Goal: Information Seeking & Learning: Learn about a topic

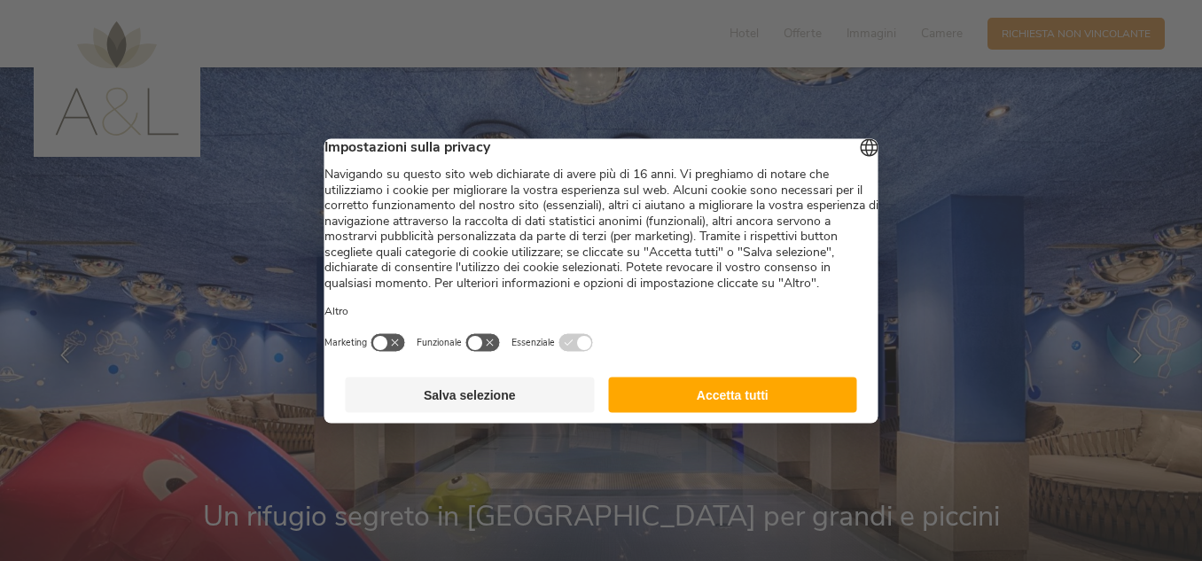
click at [731, 412] on button "Accetta tutti" at bounding box center [732, 394] width 249 height 35
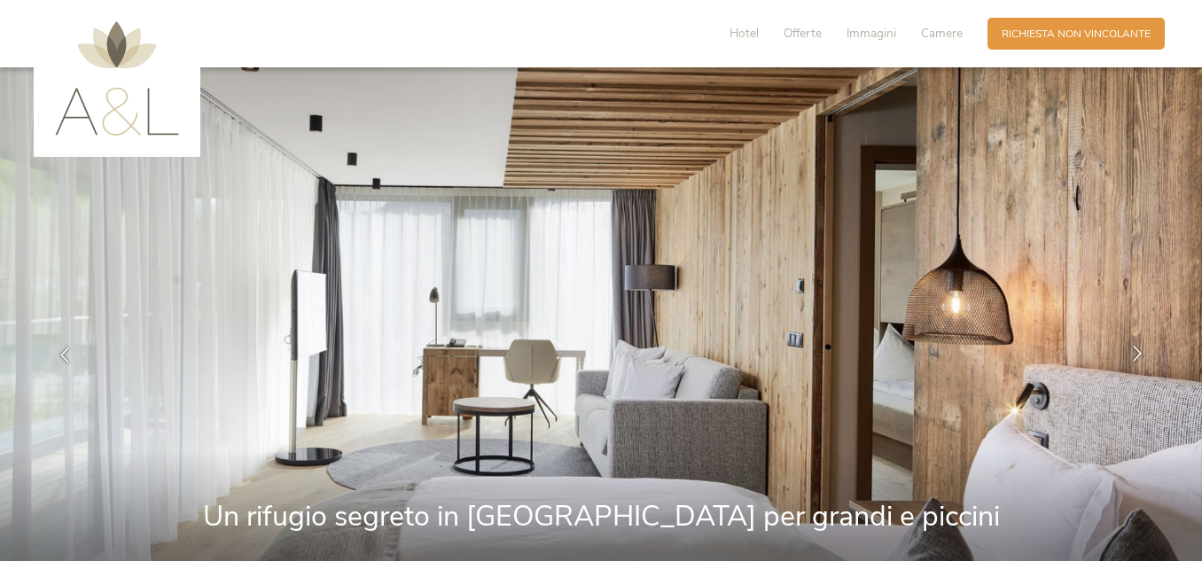
click at [1139, 353] on icon at bounding box center [1137, 354] width 16 height 16
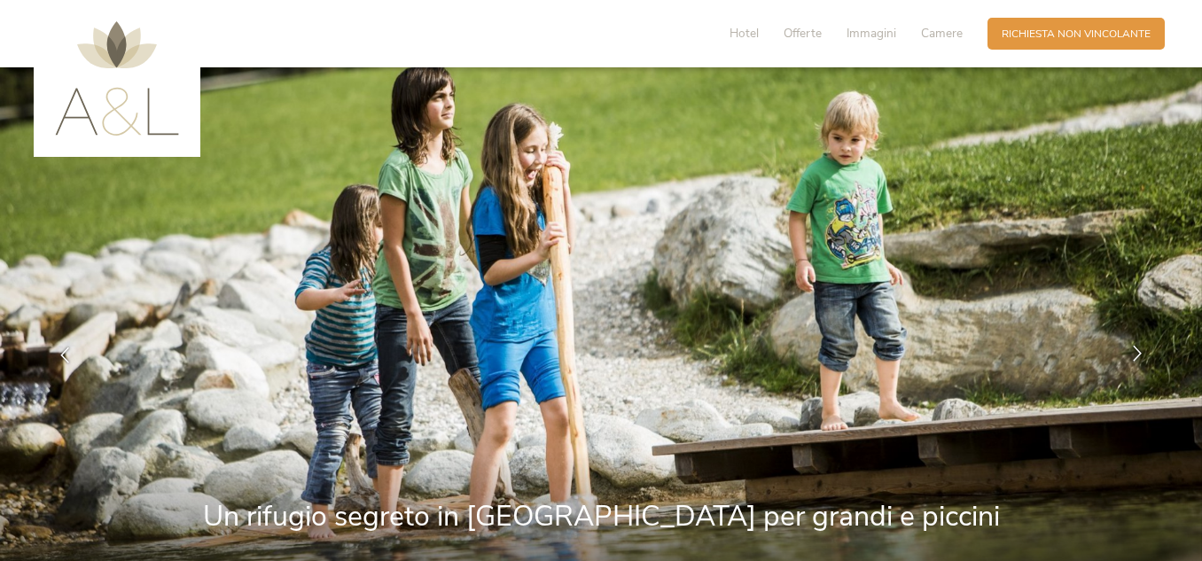
click at [1139, 353] on icon at bounding box center [1137, 354] width 16 height 16
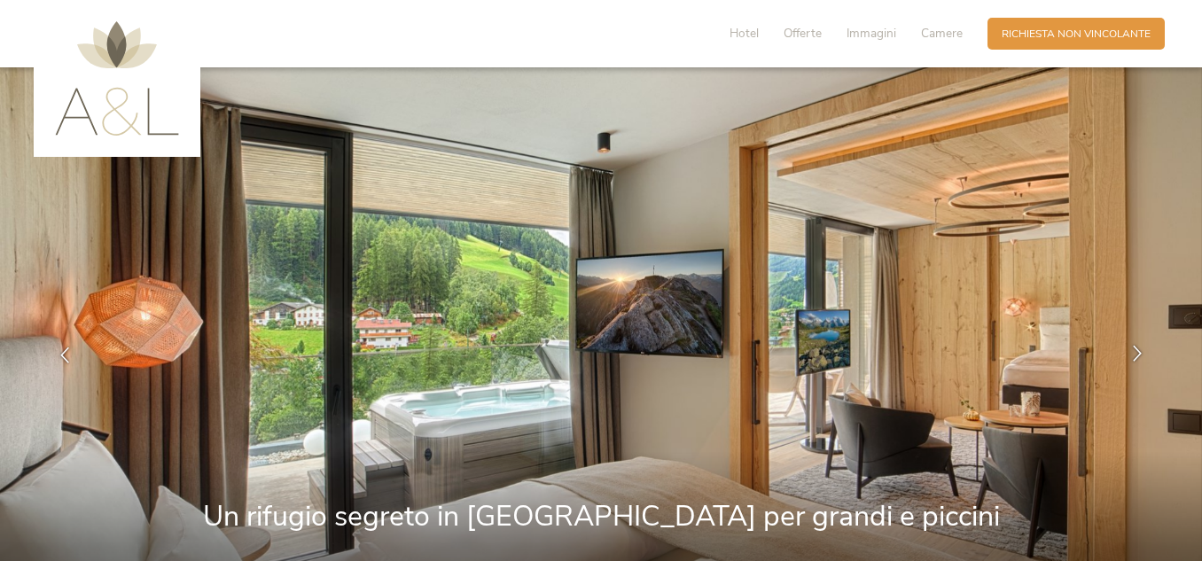
click at [1139, 353] on icon at bounding box center [1137, 354] width 16 height 16
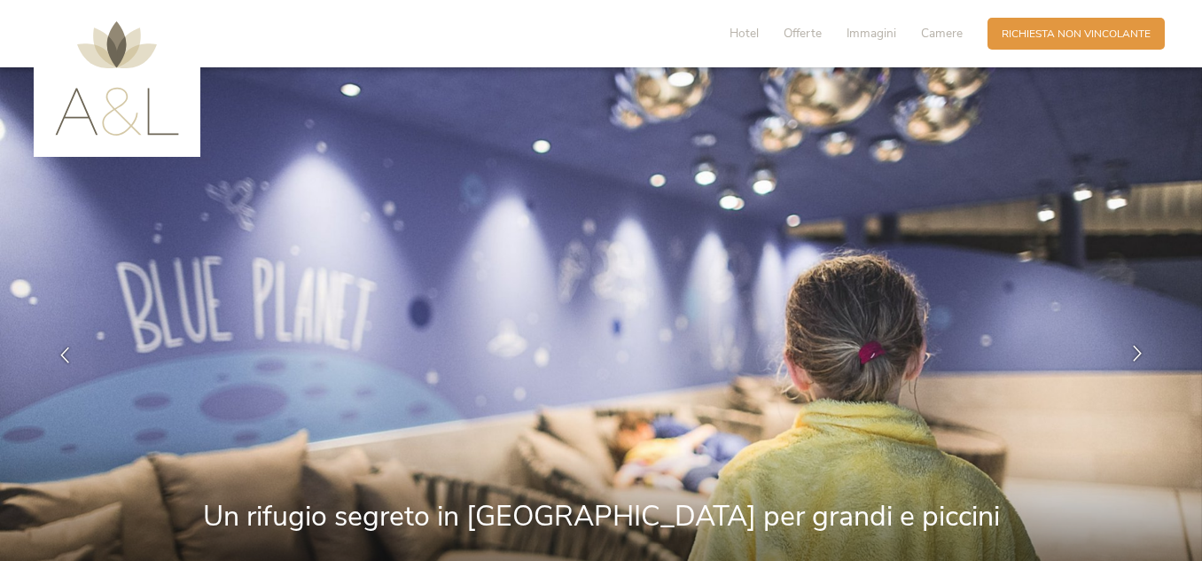
click at [1139, 353] on icon at bounding box center [1137, 354] width 16 height 16
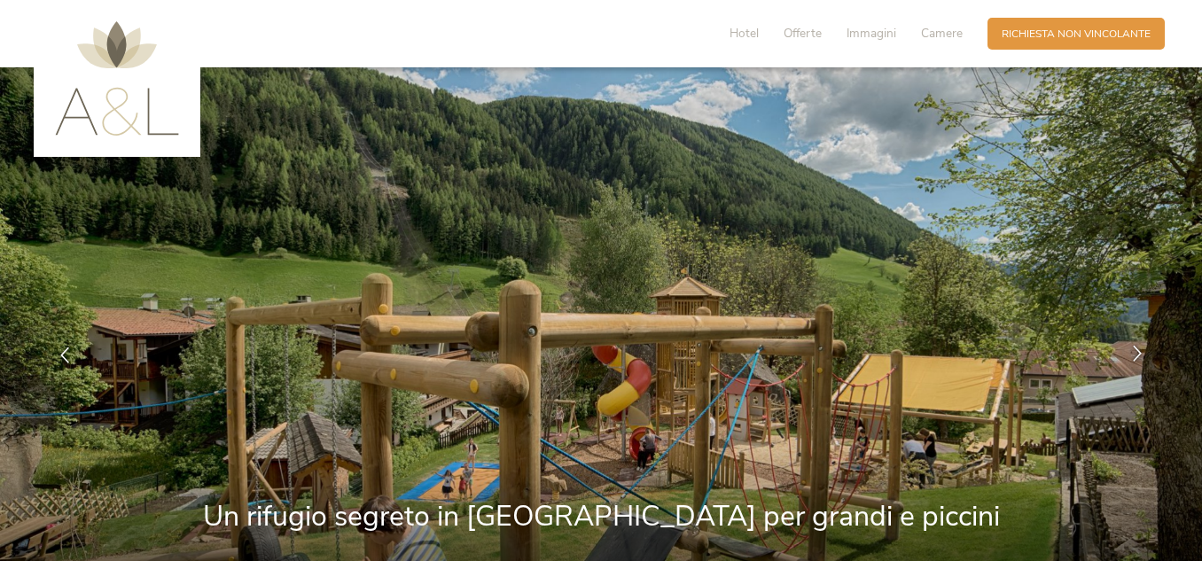
click at [1139, 353] on icon at bounding box center [1137, 354] width 16 height 16
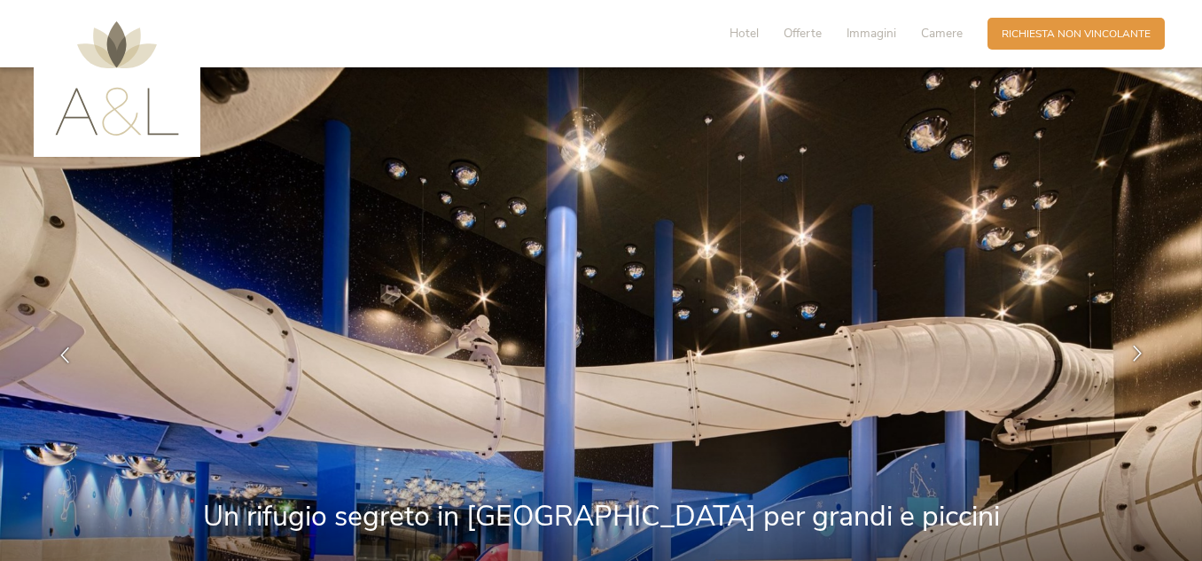
click at [1139, 353] on icon at bounding box center [1137, 354] width 16 height 16
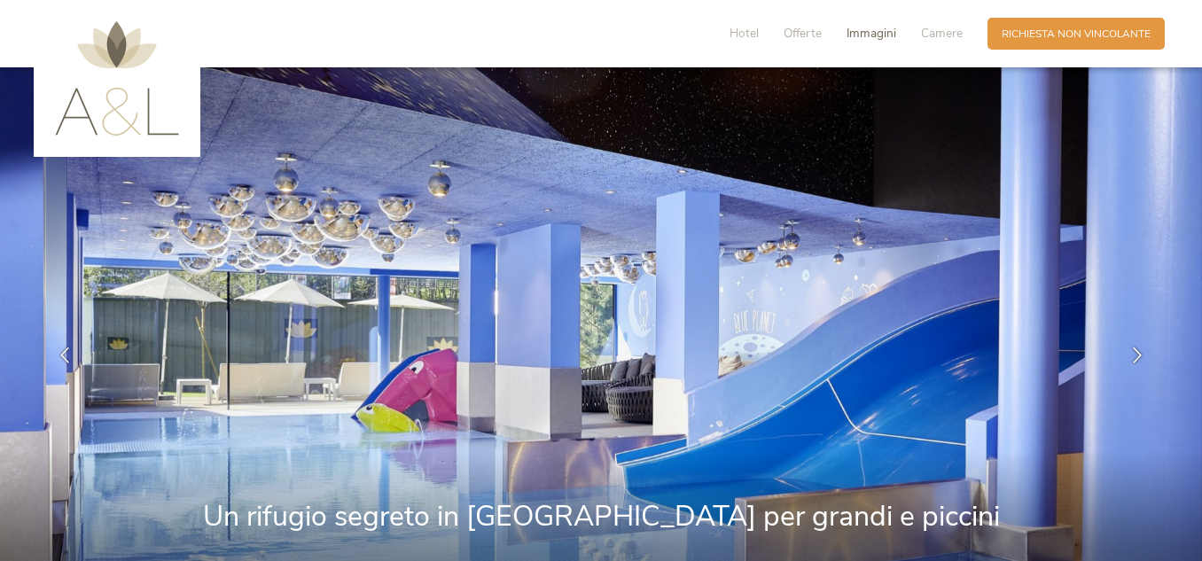
click at [862, 35] on span "Immagini" at bounding box center [871, 33] width 50 height 17
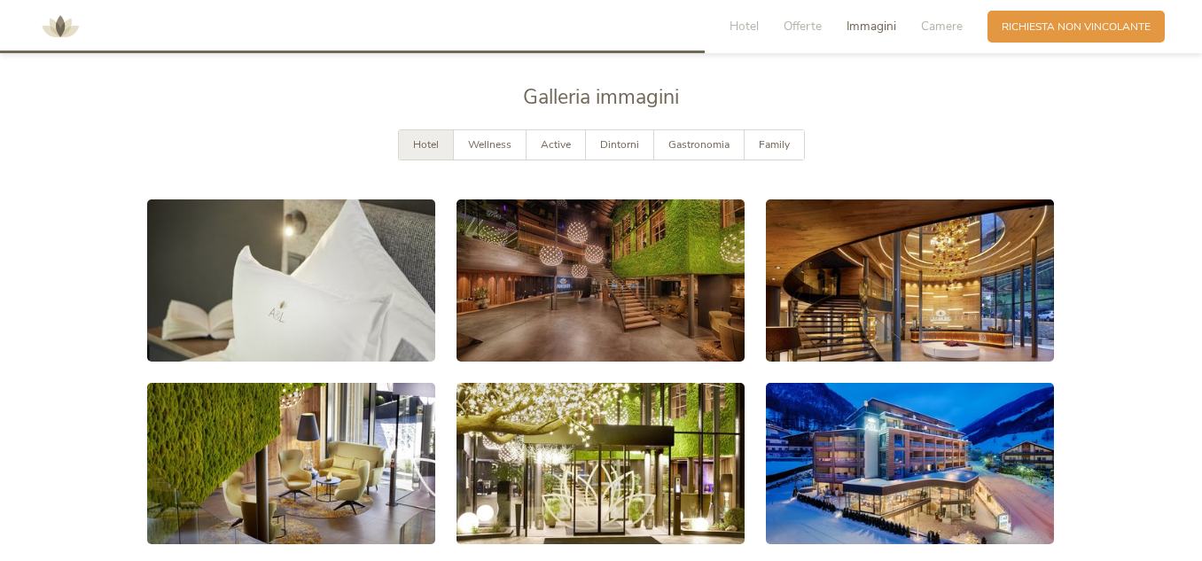
scroll to position [2660, 0]
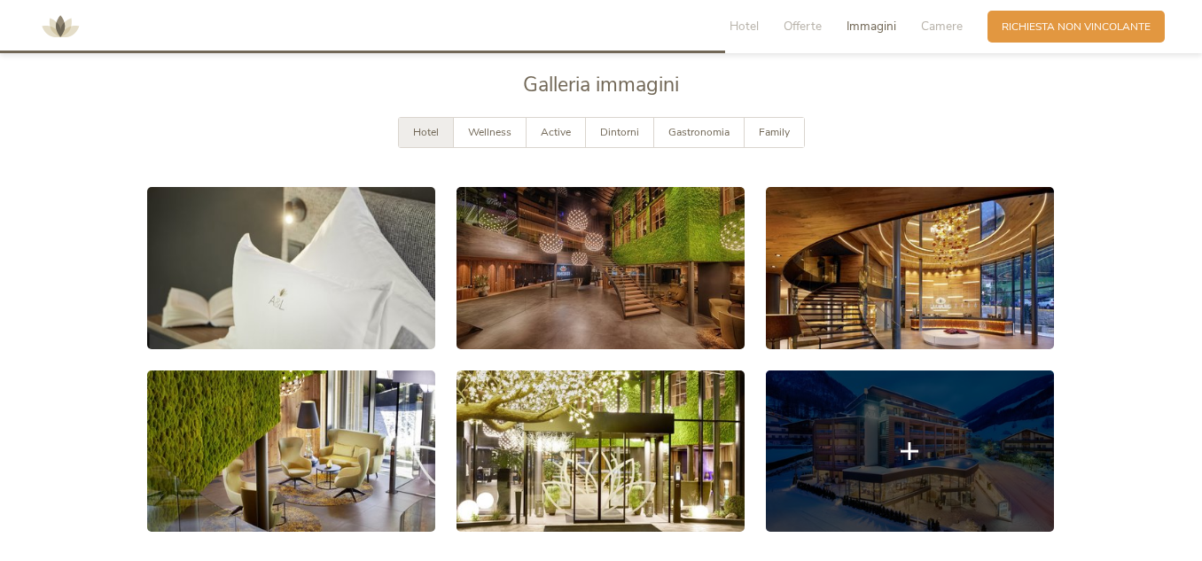
click at [815, 424] on link at bounding box center [910, 451] width 288 height 162
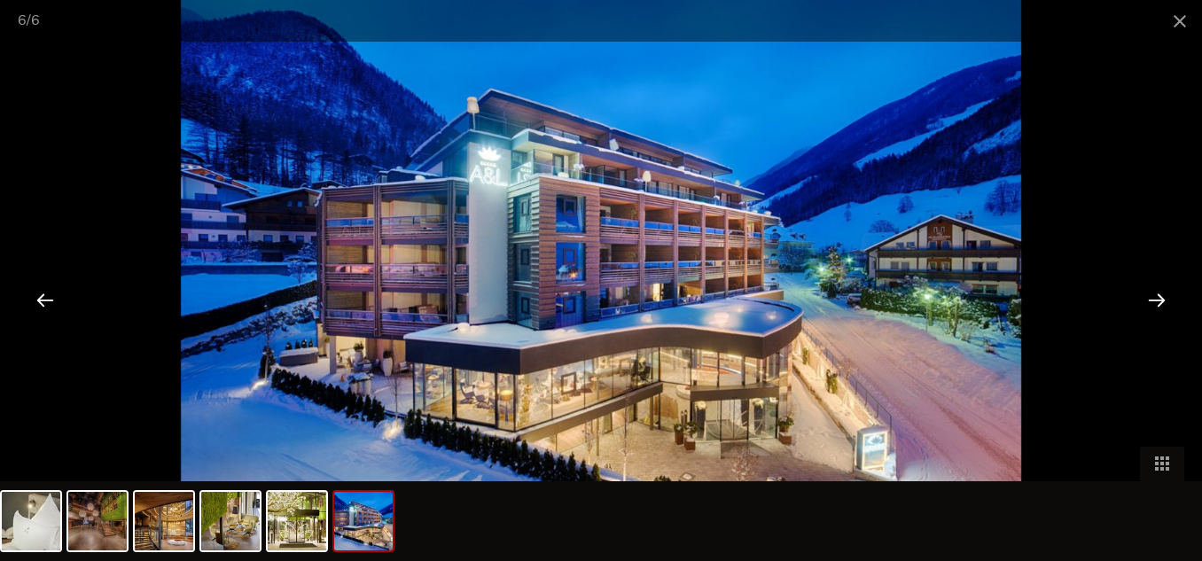
click at [1166, 301] on div at bounding box center [1156, 299] width 55 height 55
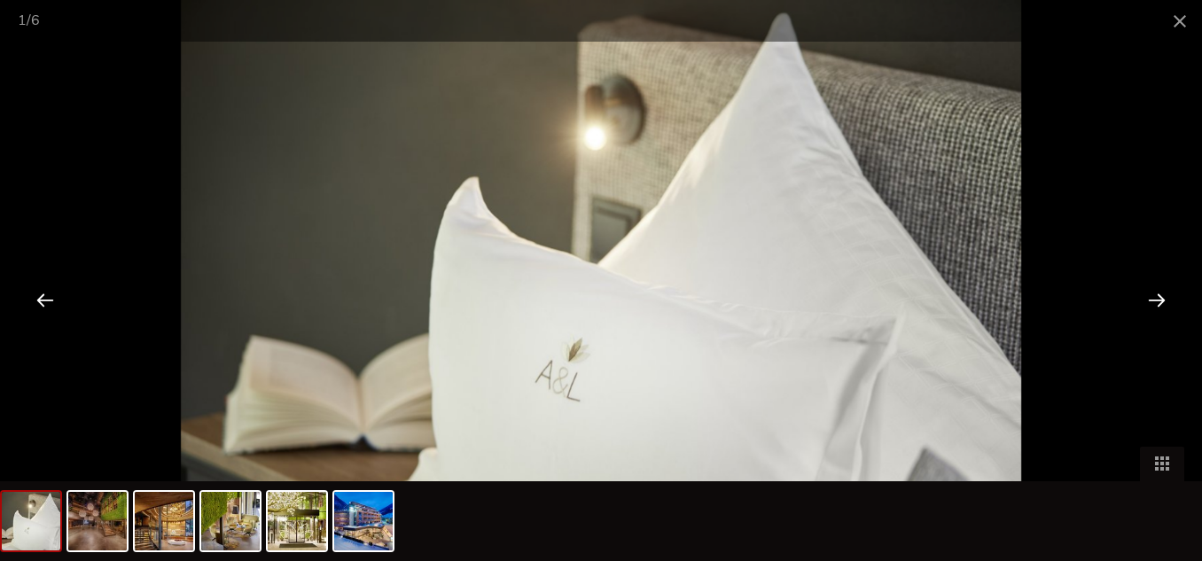
click at [1166, 301] on div at bounding box center [1156, 299] width 55 height 55
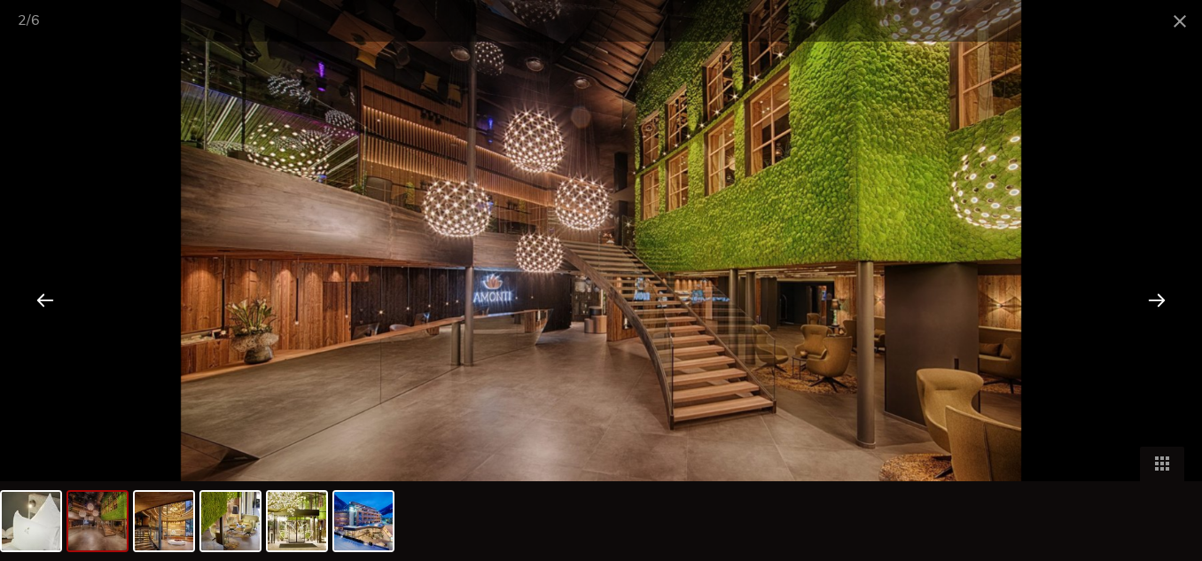
click at [1166, 301] on div at bounding box center [1156, 299] width 55 height 55
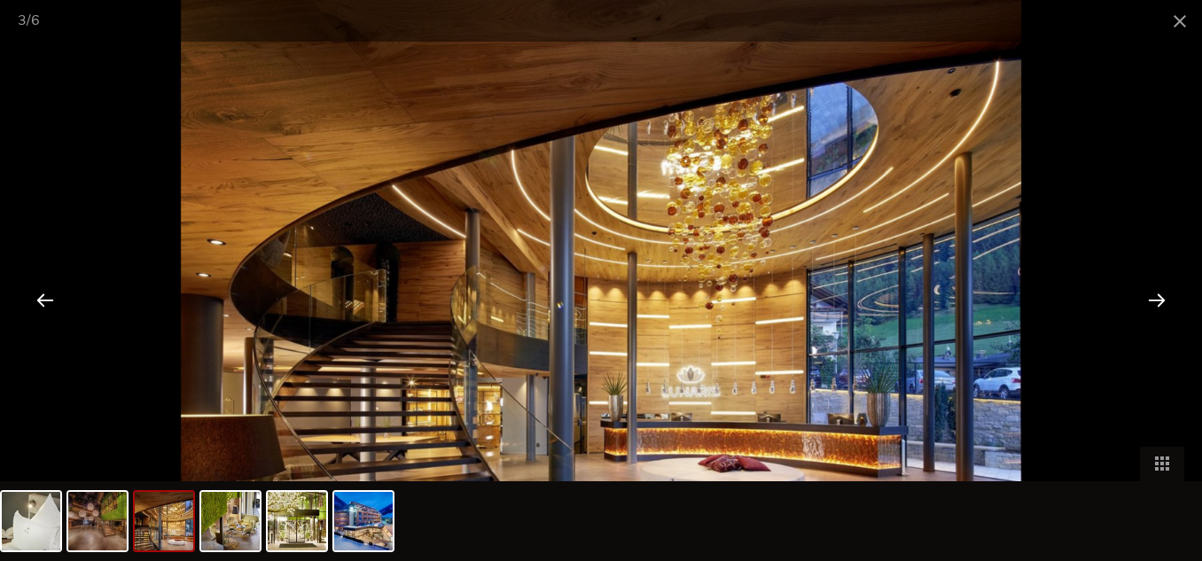
click at [1166, 301] on div at bounding box center [1156, 299] width 55 height 55
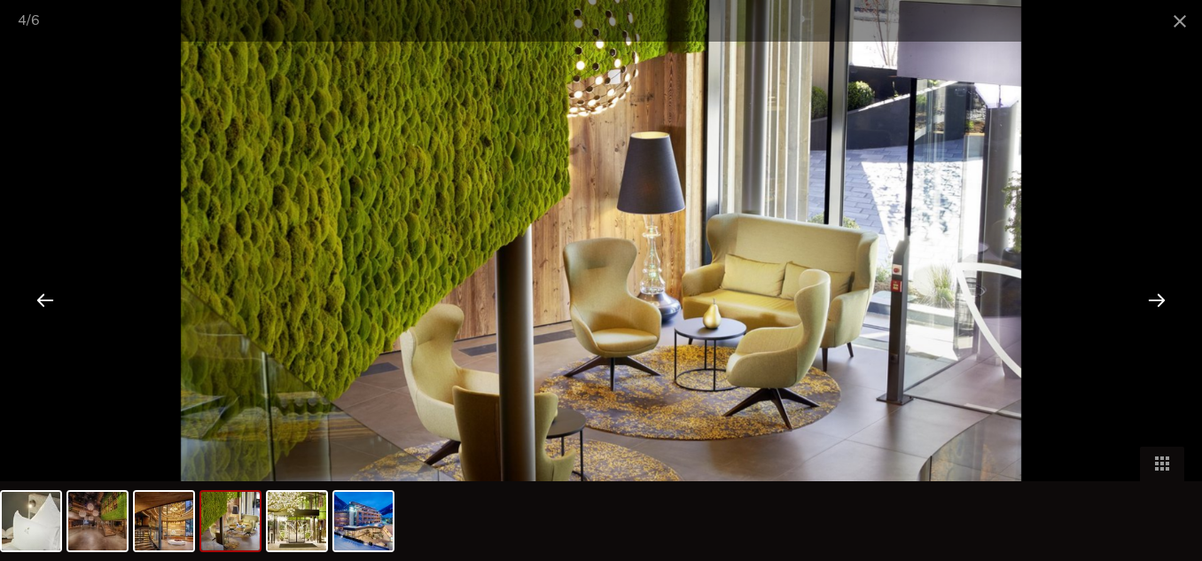
click at [1166, 301] on div at bounding box center [1156, 299] width 55 height 55
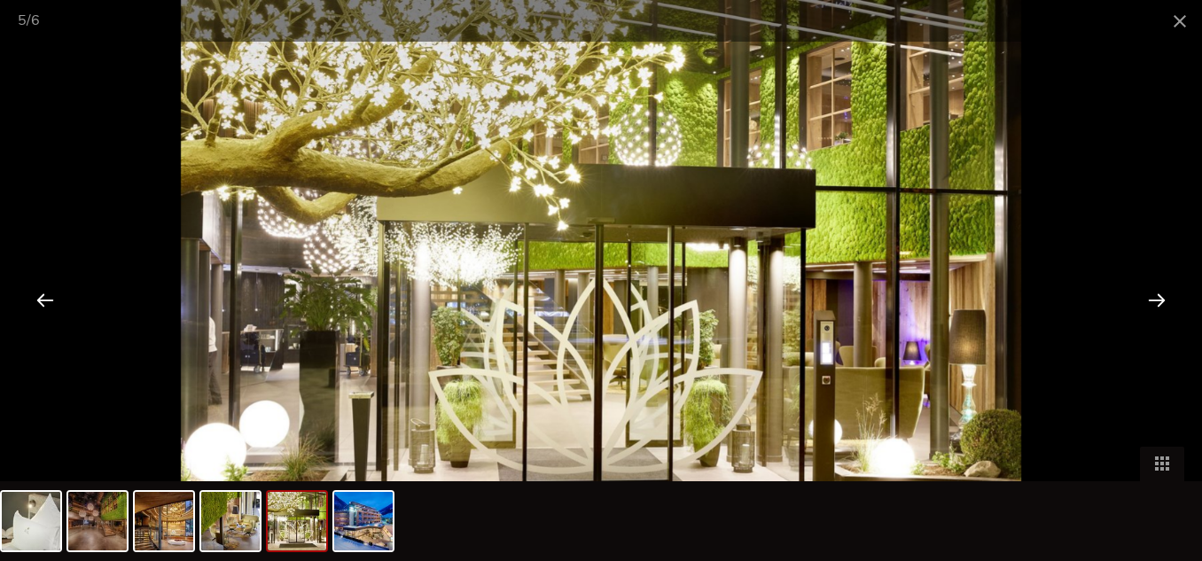
click at [1166, 301] on div at bounding box center [1156, 299] width 55 height 55
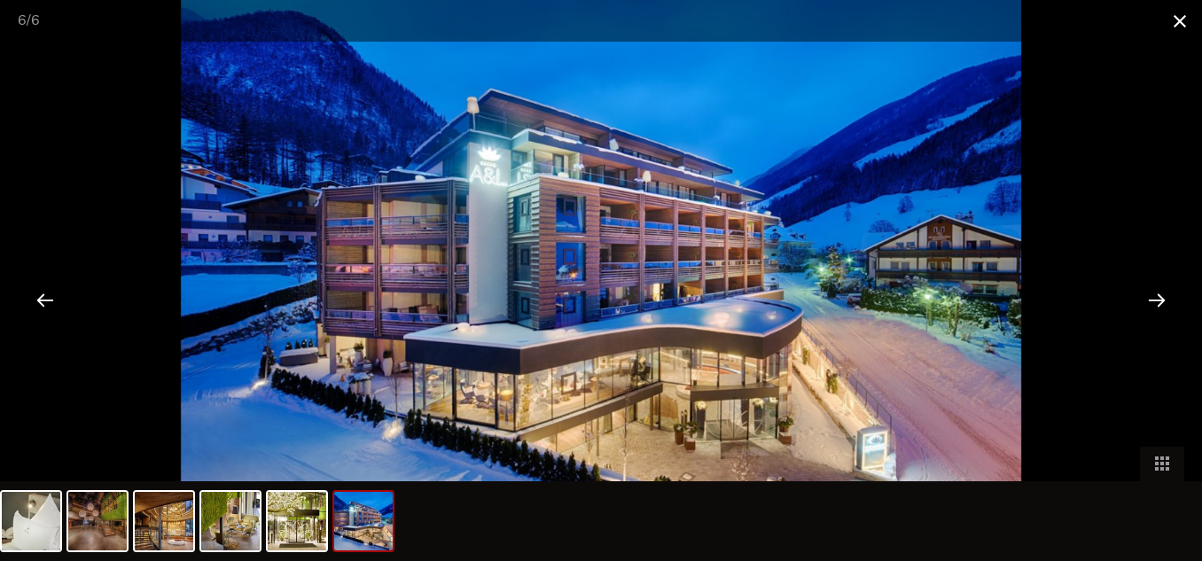
click at [1189, 19] on span at bounding box center [1179, 21] width 44 height 42
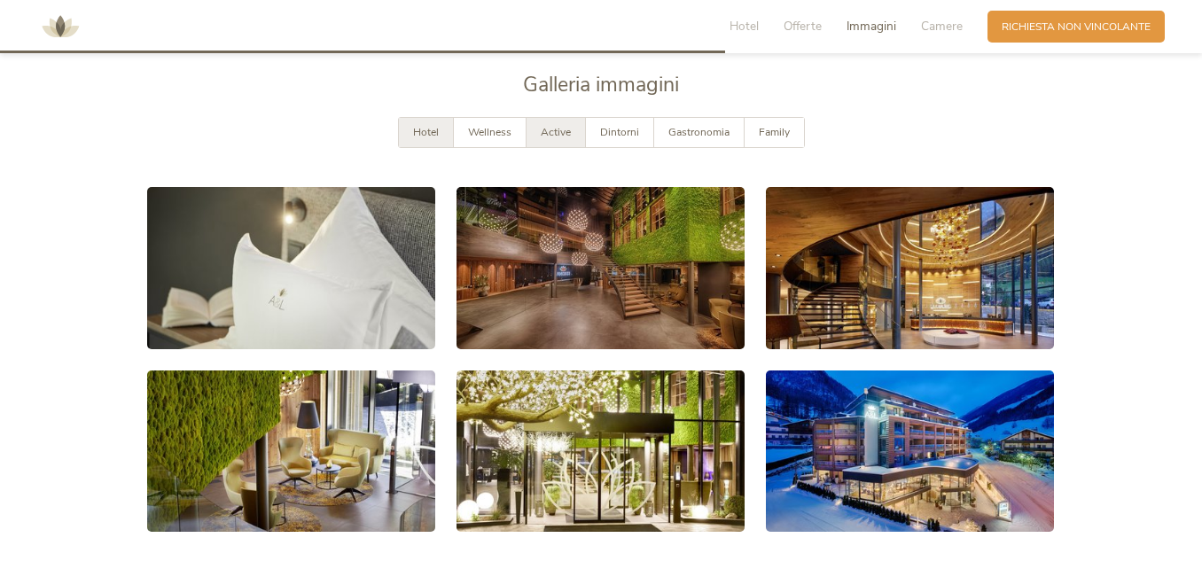
click at [558, 138] on span "Active" at bounding box center [556, 132] width 30 height 14
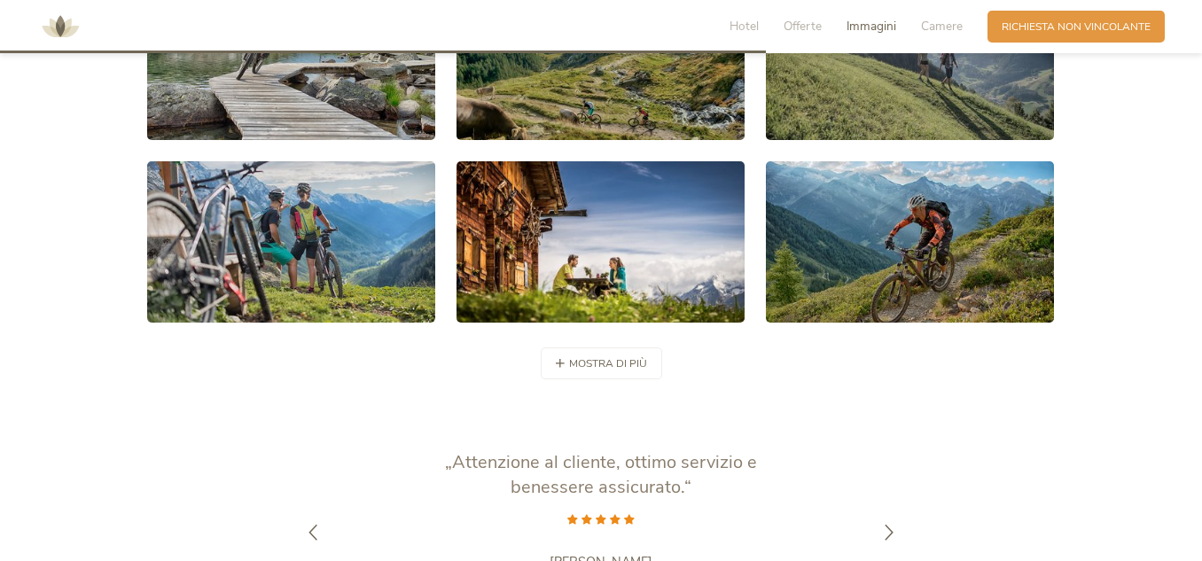
scroll to position [2872, 0]
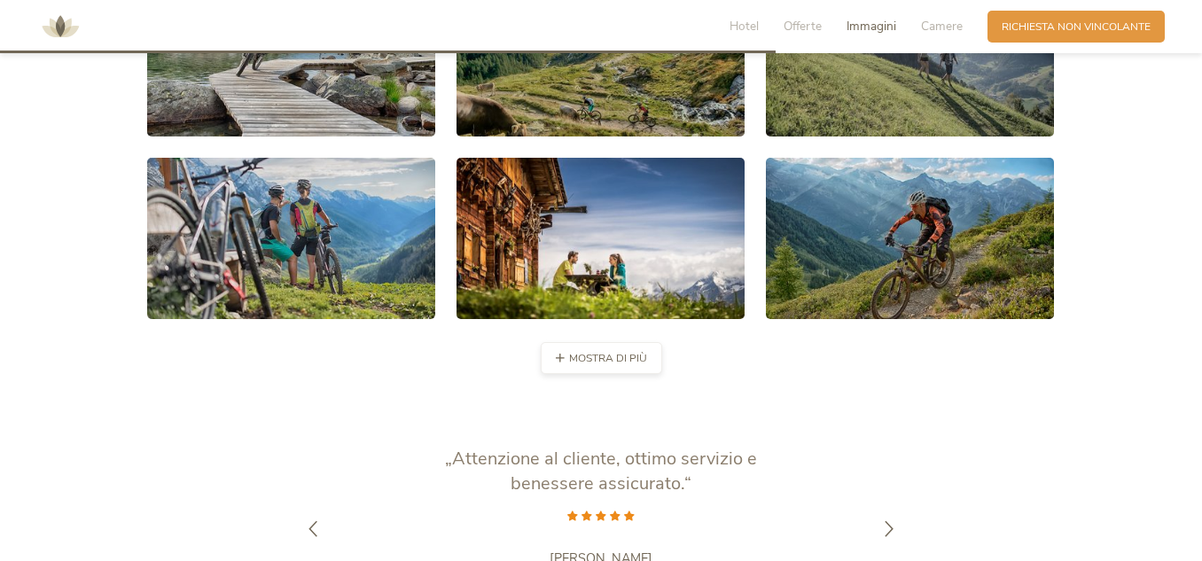
click at [629, 357] on span "mostra di più" at bounding box center [608, 358] width 78 height 15
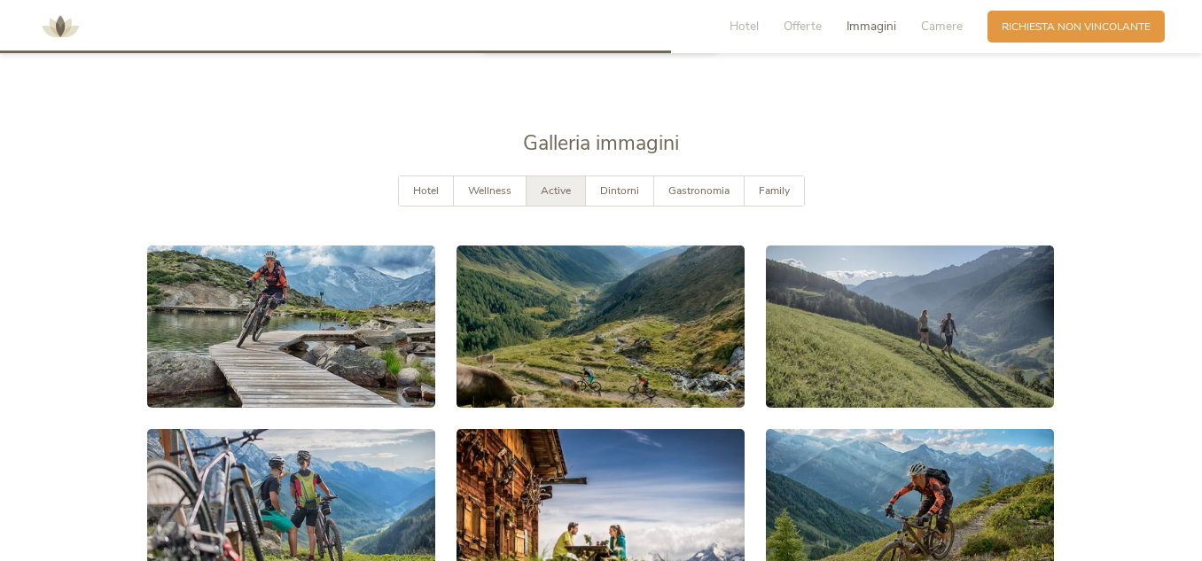
scroll to position [2589, 0]
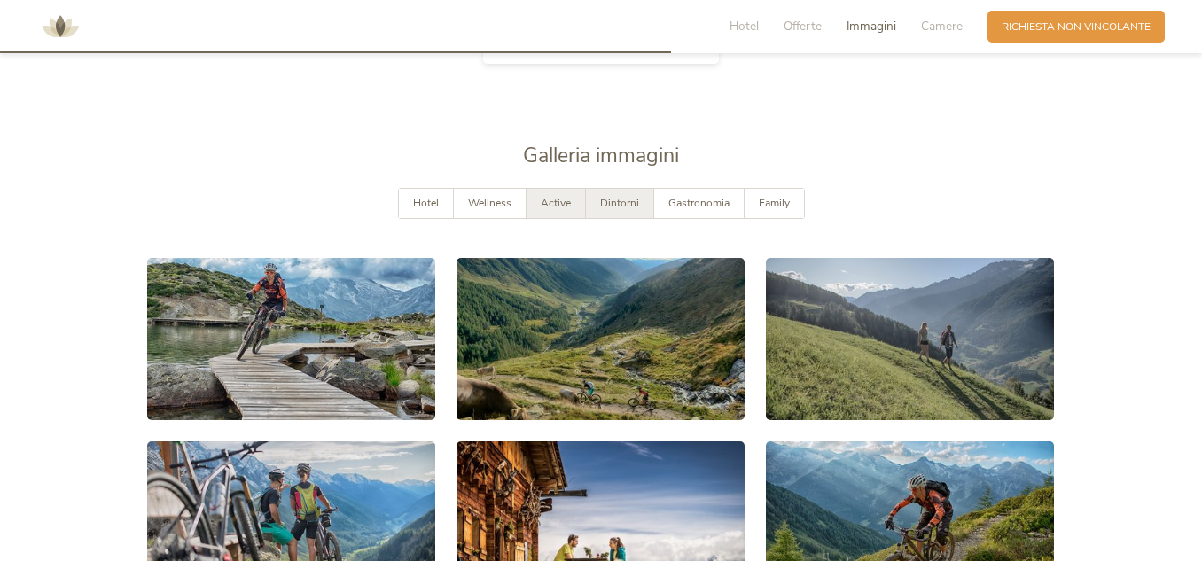
click at [634, 211] on div "Dintorni" at bounding box center [620, 203] width 68 height 29
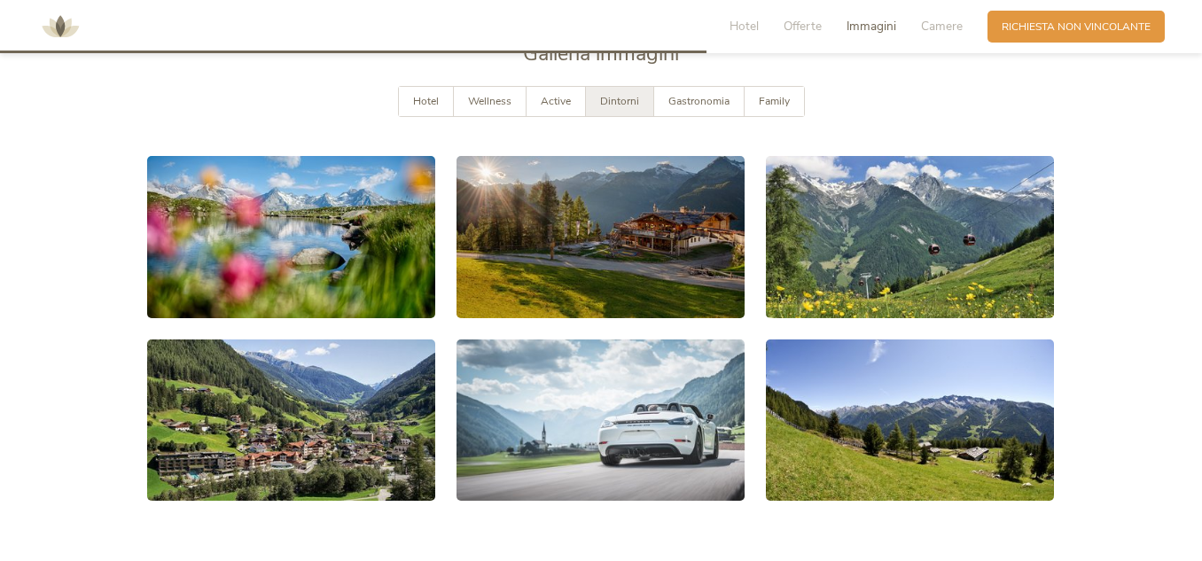
scroll to position [2447, 0]
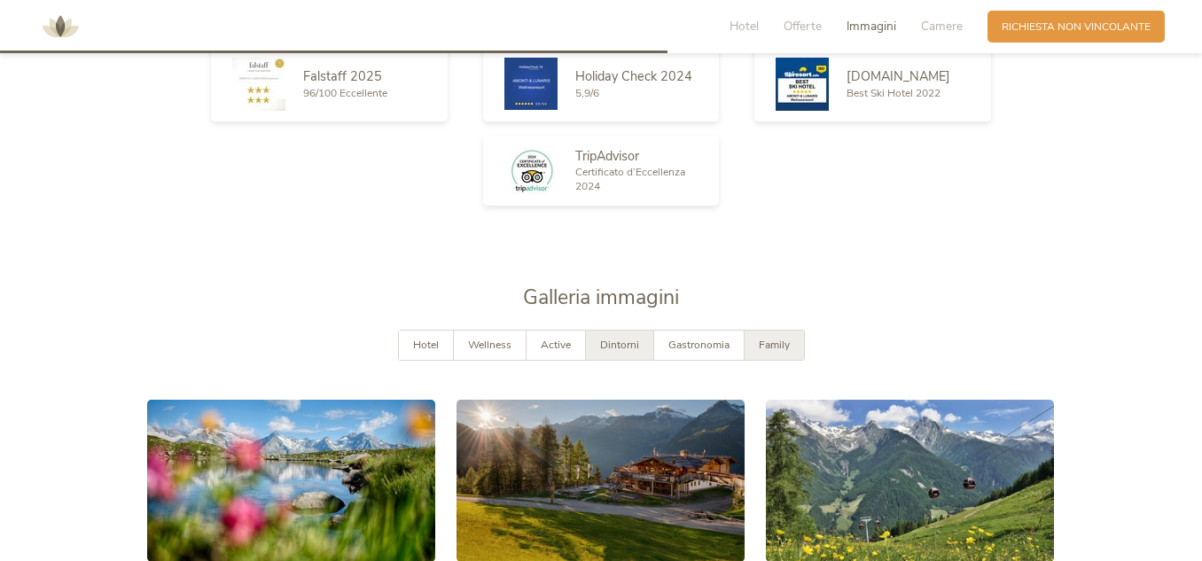
click at [776, 338] on span "Family" at bounding box center [774, 345] width 31 height 14
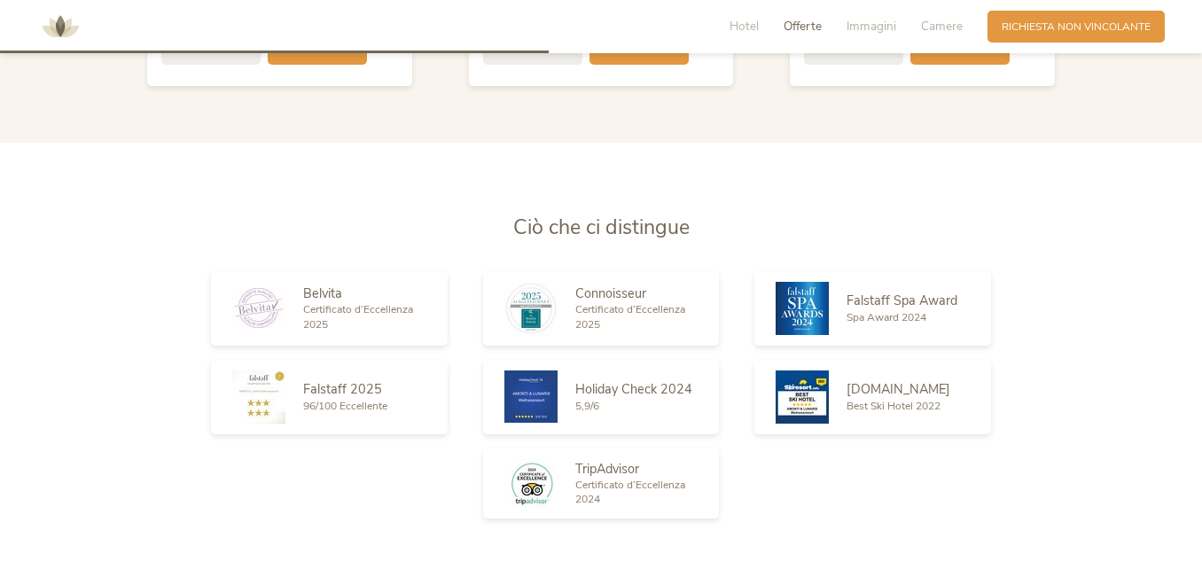
scroll to position [1915, 0]
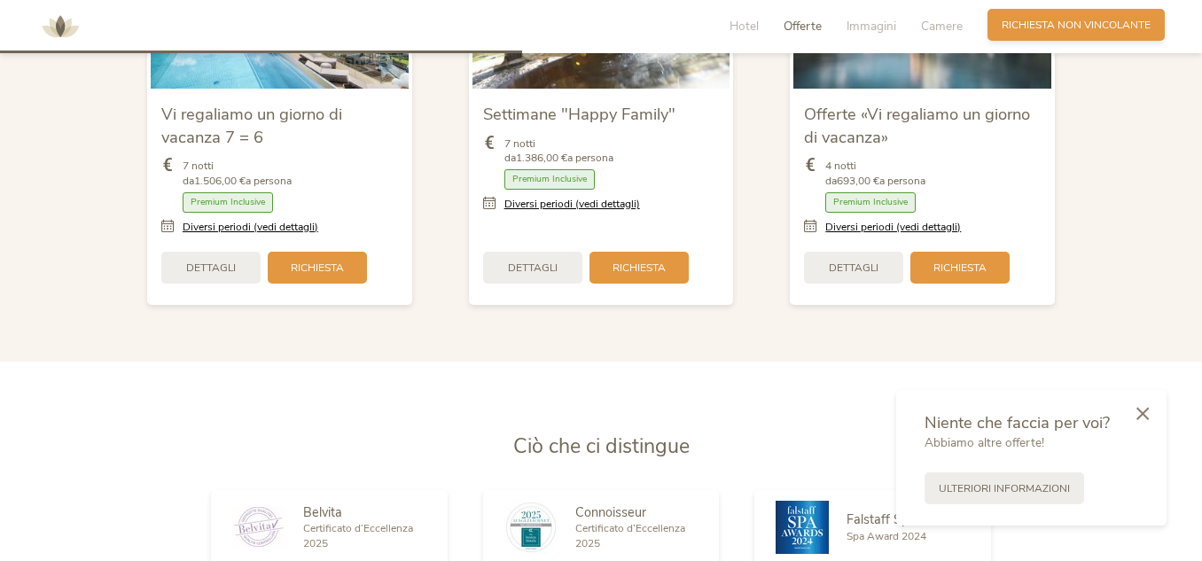
click at [1103, 34] on div "Richiesta [PERSON_NAME] non vincolante" at bounding box center [1075, 25] width 177 height 32
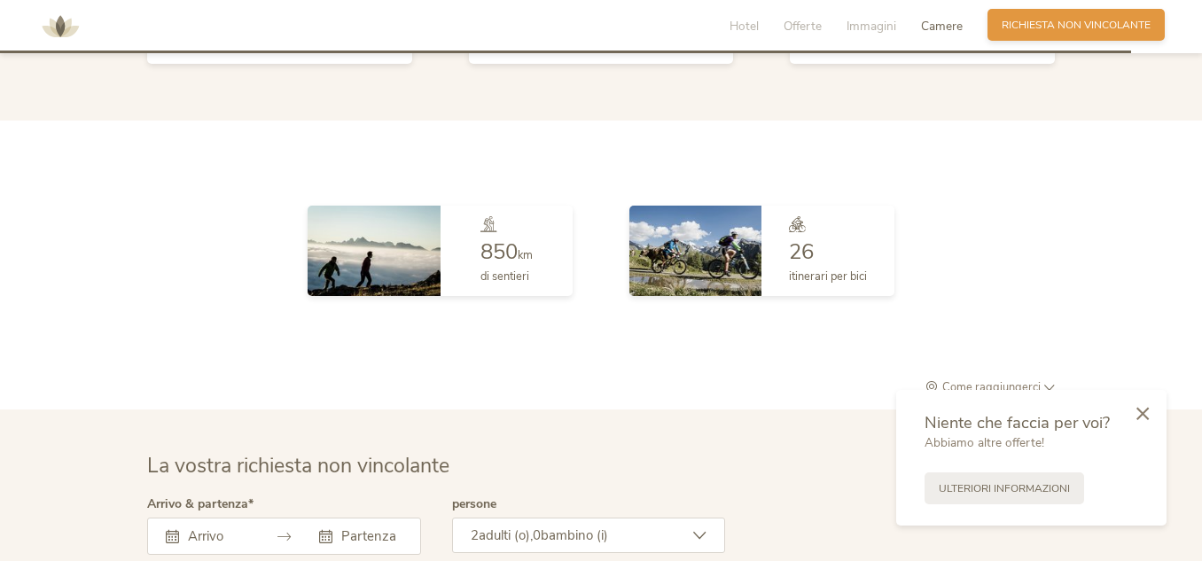
scroll to position [4278, 0]
